Goal: Task Accomplishment & Management: Use online tool/utility

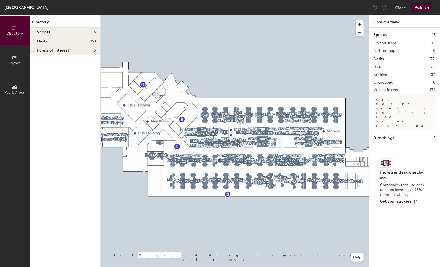
click at [286, 15] on div at bounding box center [235, 15] width 268 height 0
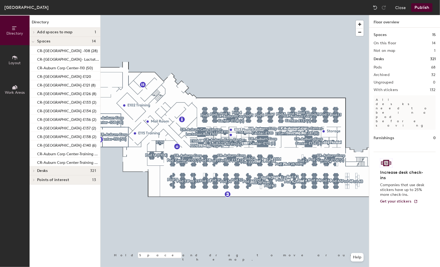
click at [250, 214] on div "[GEOGRAPHIC_DATA], Suite 100 Close Publish Directory Layout Work Areas Director…" at bounding box center [220, 133] width 440 height 267
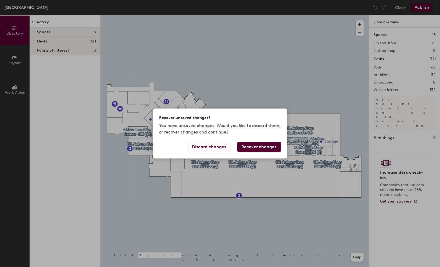
click at [207, 149] on button "Discard changes" at bounding box center [209, 147] width 43 height 10
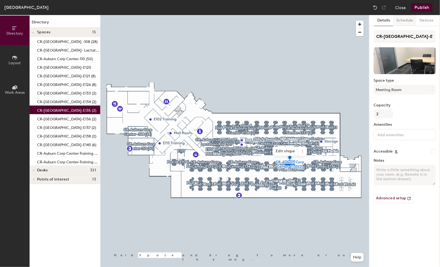
click at [399, 23] on button "Schedule" at bounding box center [404, 20] width 23 height 11
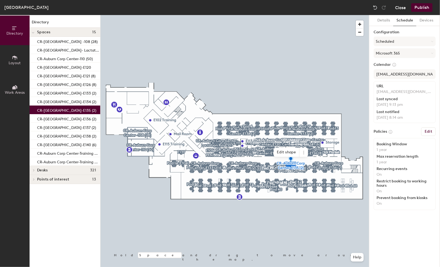
click at [398, 7] on button "Close" at bounding box center [400, 7] width 11 height 9
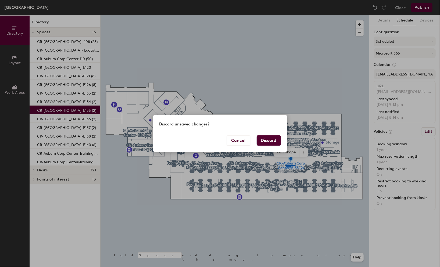
click at [267, 139] on button "Discard" at bounding box center [269, 140] width 24 height 10
